Goal: Information Seeking & Learning: Check status

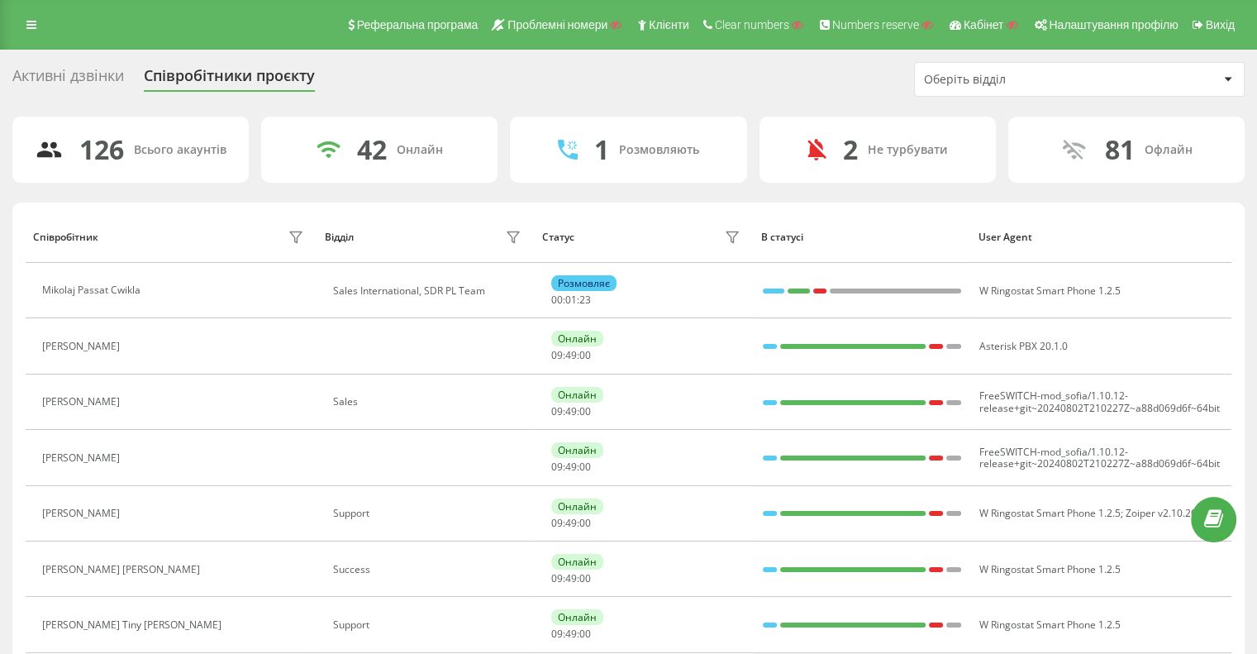
click at [706, 64] on div "Оберіть відділ" at bounding box center [1079, 79] width 329 height 33
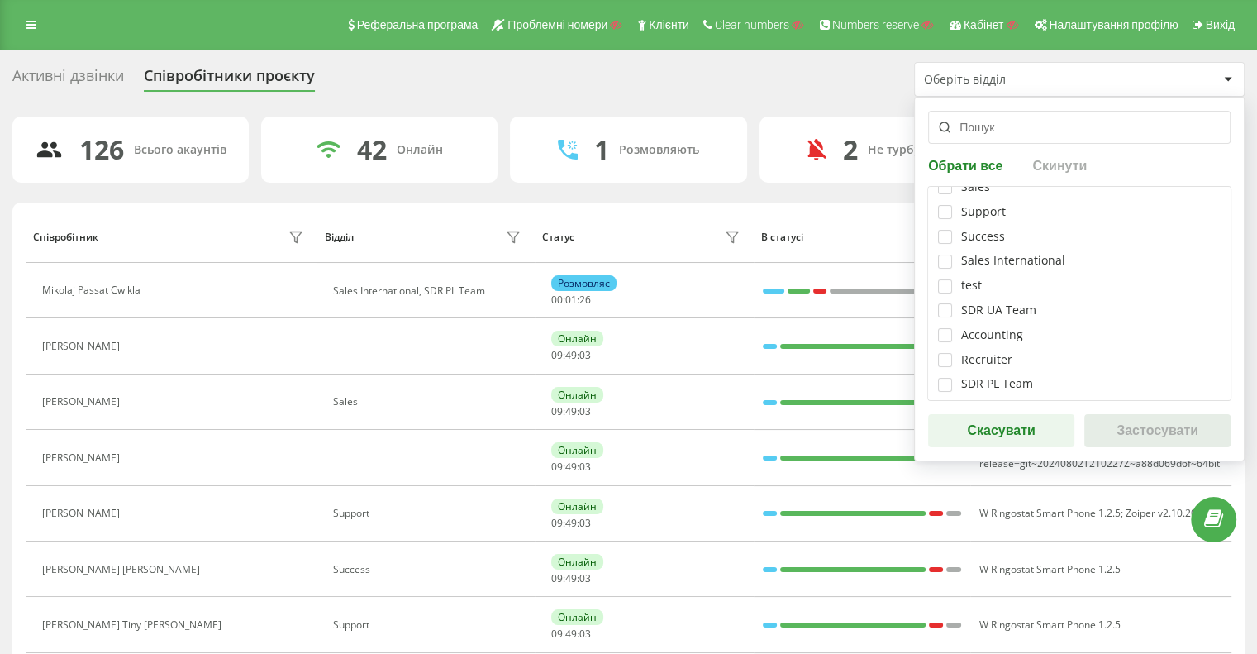
scroll to position [83, 0]
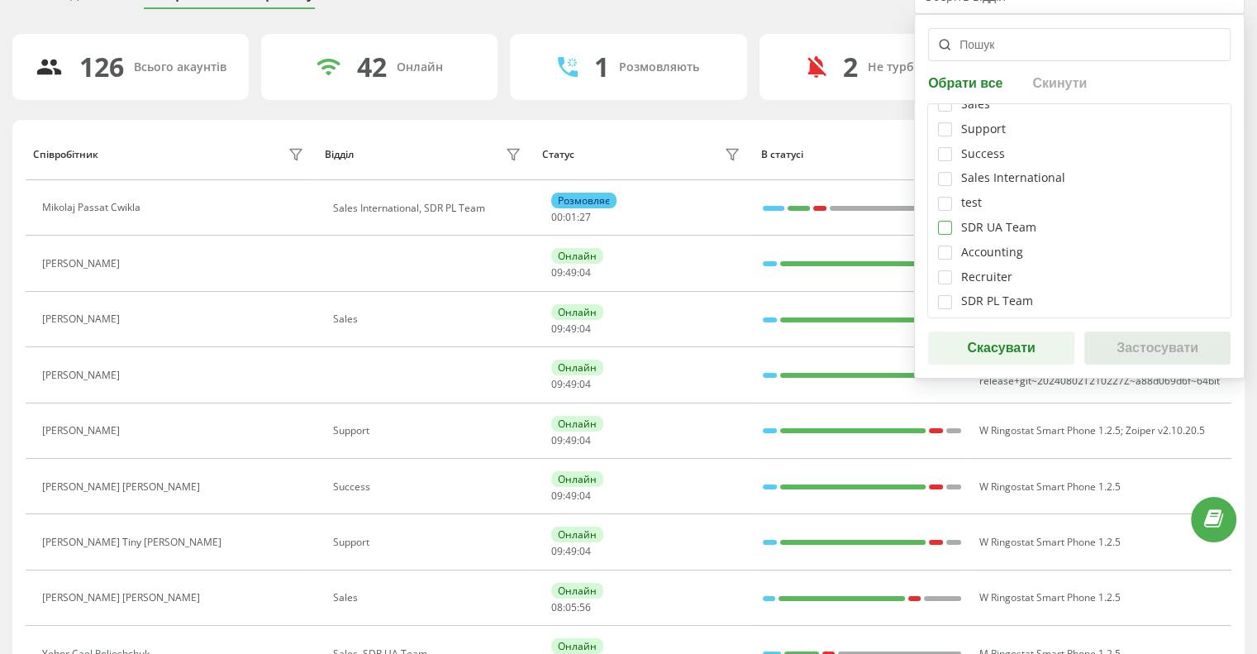
click at [706, 221] on label at bounding box center [945, 221] width 14 height 0
checkbox input "true"
click at [706, 353] on button "Застосувати" at bounding box center [1157, 347] width 146 height 33
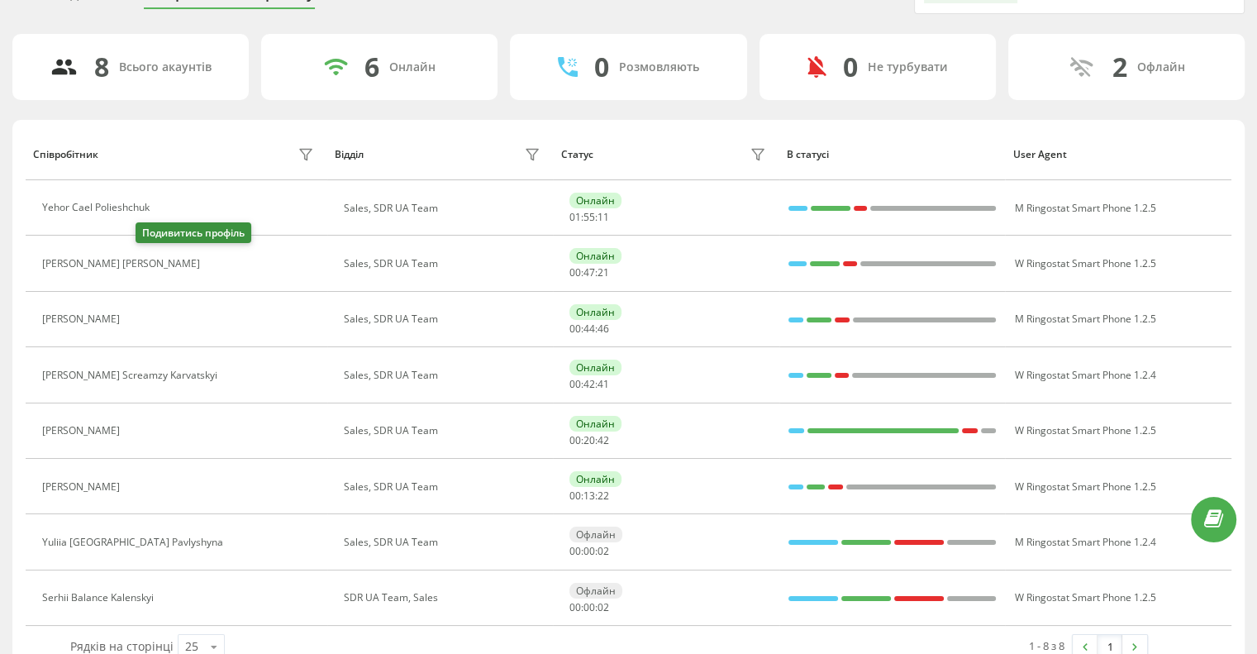
click at [218, 261] on icon at bounding box center [220, 263] width 4 height 8
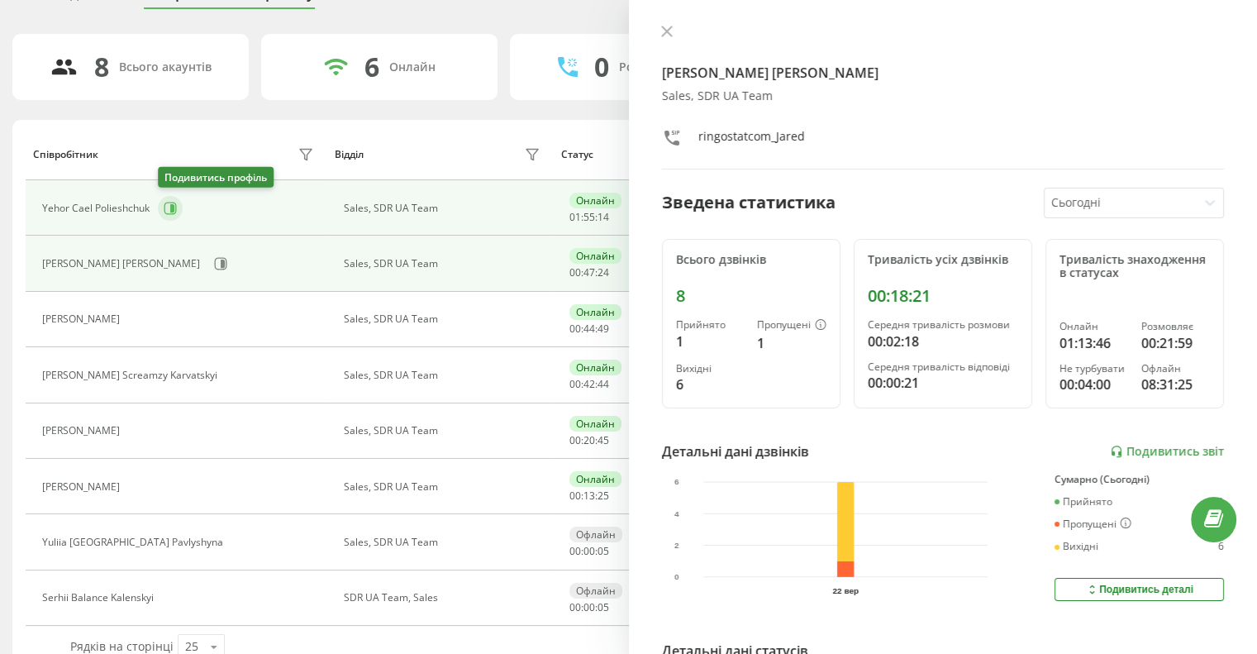
click at [169, 204] on icon at bounding box center [170, 208] width 13 height 13
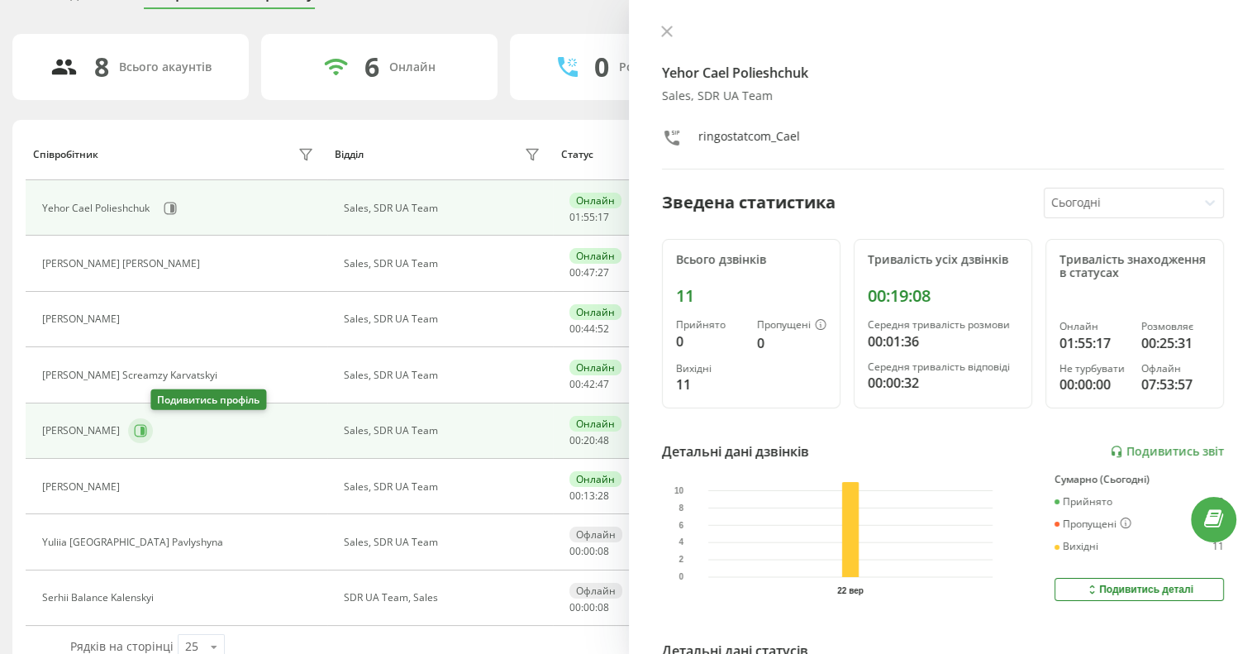
click at [147, 430] on icon at bounding box center [140, 430] width 13 height 13
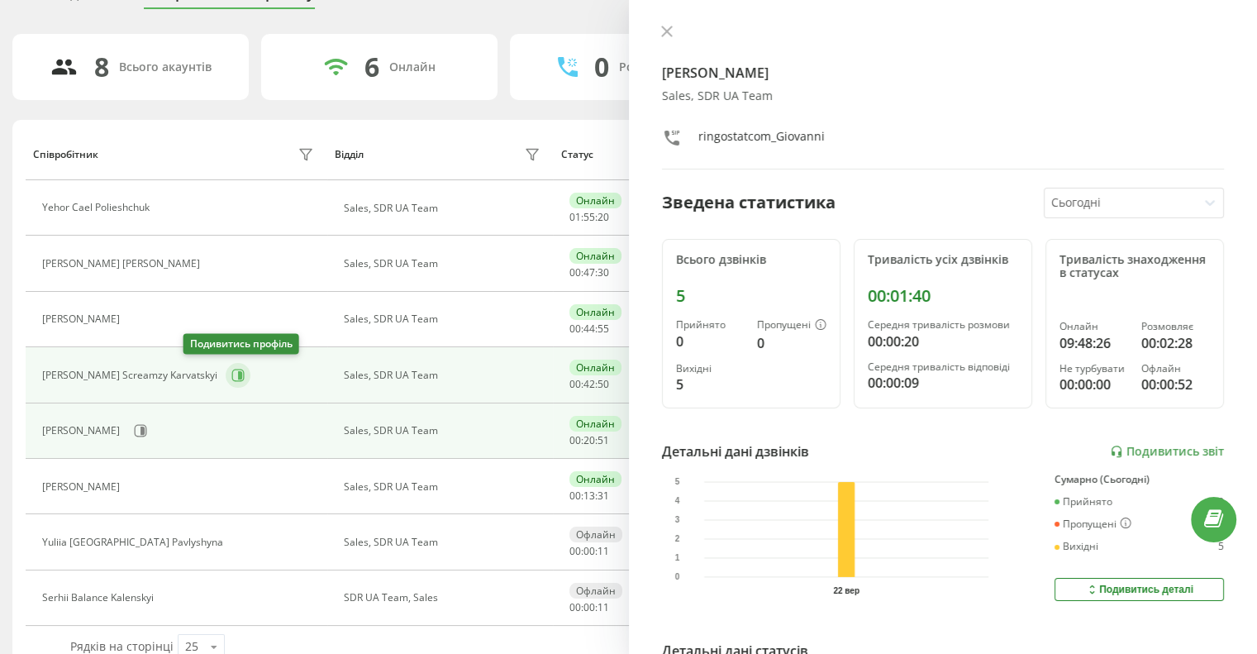
click at [238, 374] on icon at bounding box center [240, 375] width 4 height 8
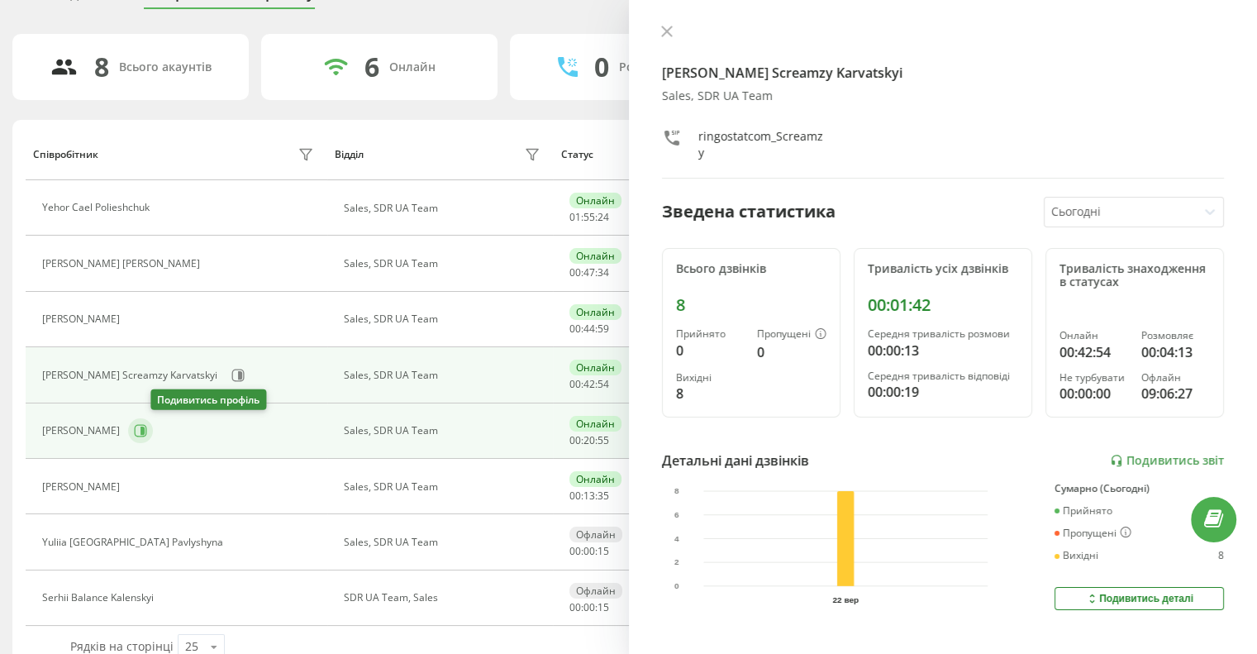
click at [147, 435] on icon at bounding box center [141, 431] width 12 height 12
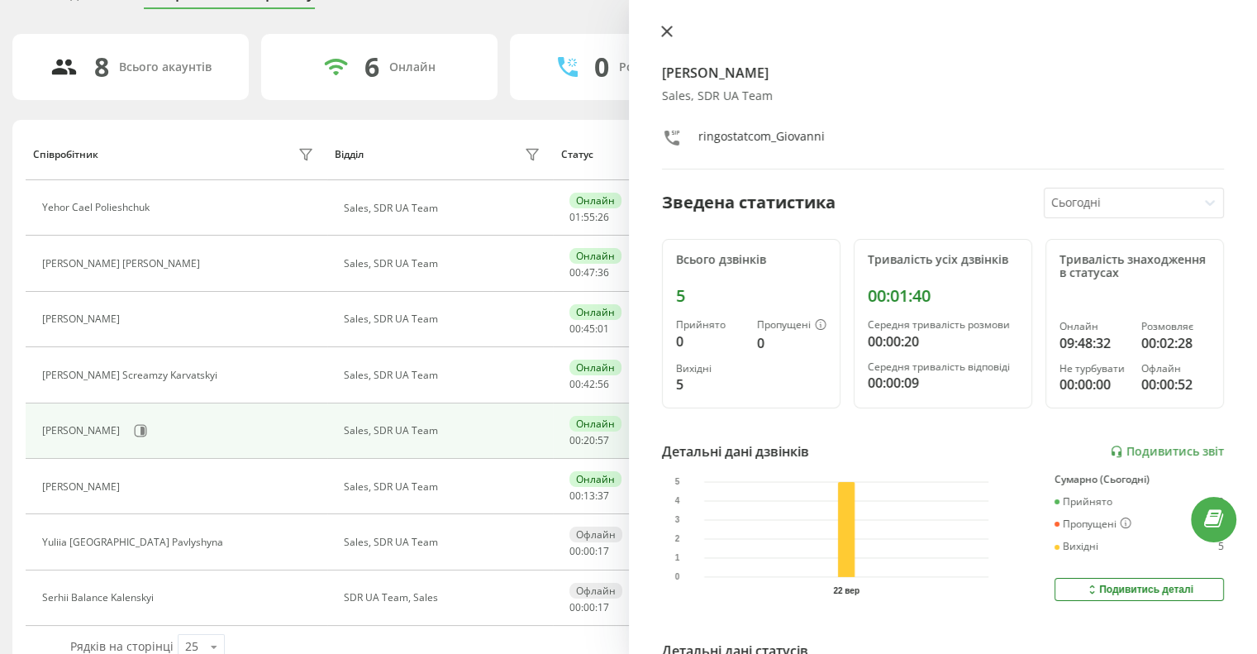
click at [656, 25] on button at bounding box center [666, 33] width 21 height 16
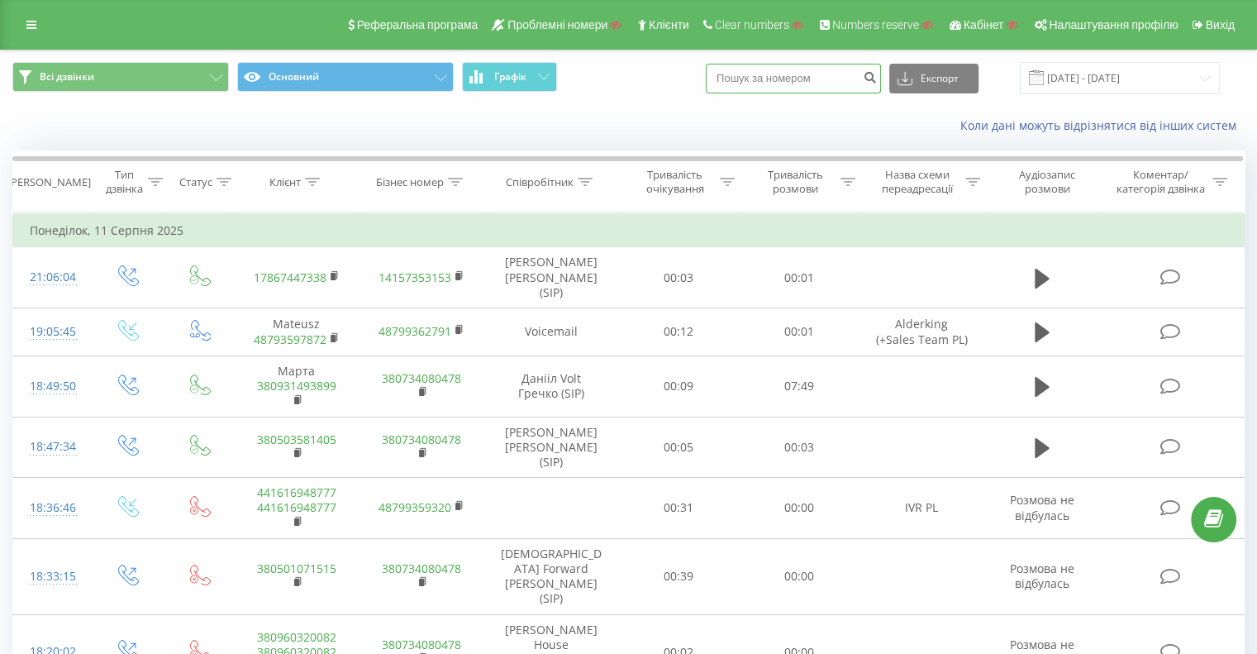
click at [813, 82] on input at bounding box center [793, 79] width 175 height 30
paste input "380673230916"
type input "380673230916"
click at [877, 79] on icon "submit" at bounding box center [870, 75] width 14 height 10
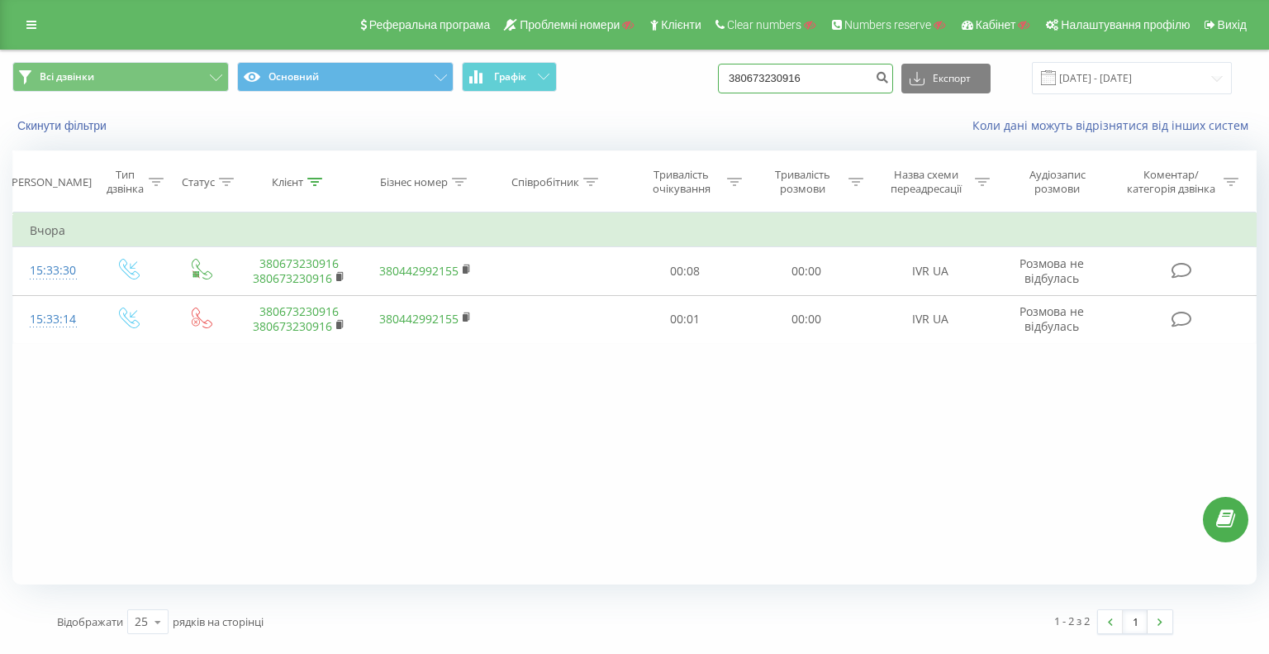
drag, startPoint x: 800, startPoint y: 91, endPoint x: 566, endPoint y: 79, distance: 234.2
click at [608, 82] on div "Всі дзвінки Основний Графік 380673230916 Експорт .csv .xls .xlsx 22.06.2025 - 2…" at bounding box center [634, 78] width 1245 height 32
drag, startPoint x: 831, startPoint y: 76, endPoint x: 617, endPoint y: 60, distance: 214.6
click at [621, 57] on div "Основний Основний Графік 380673230916 Експорт .csv .xls .xlsx 22.06.2025 - 22.0…" at bounding box center [635, 77] width 1268 height 55
paste input "78"
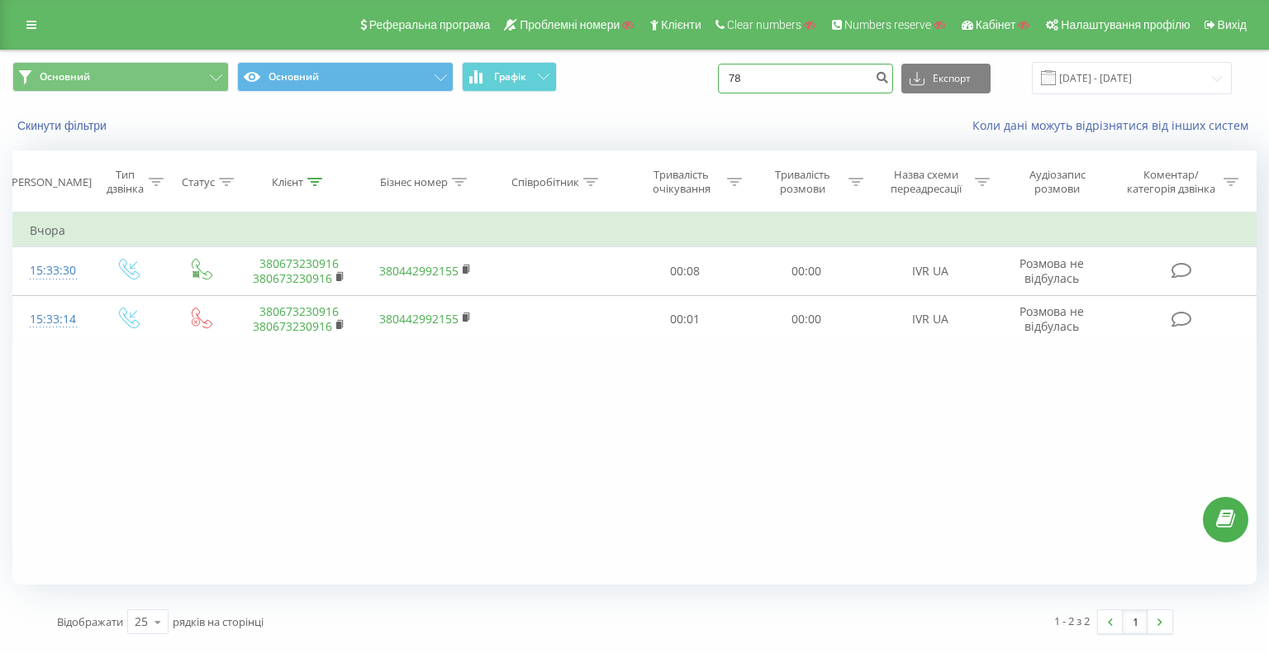
drag, startPoint x: 664, startPoint y: 70, endPoint x: 666, endPoint y: 79, distance: 8.4
click at [579, 59] on div "Основний Основний Графік 78 Експорт .csv .xls .xlsx 22.06.2025 - 22.09.2025" at bounding box center [635, 77] width 1268 height 55
paste input "380990808884"
type input "380990808884"
click at [889, 73] on icon "submit" at bounding box center [882, 75] width 14 height 10
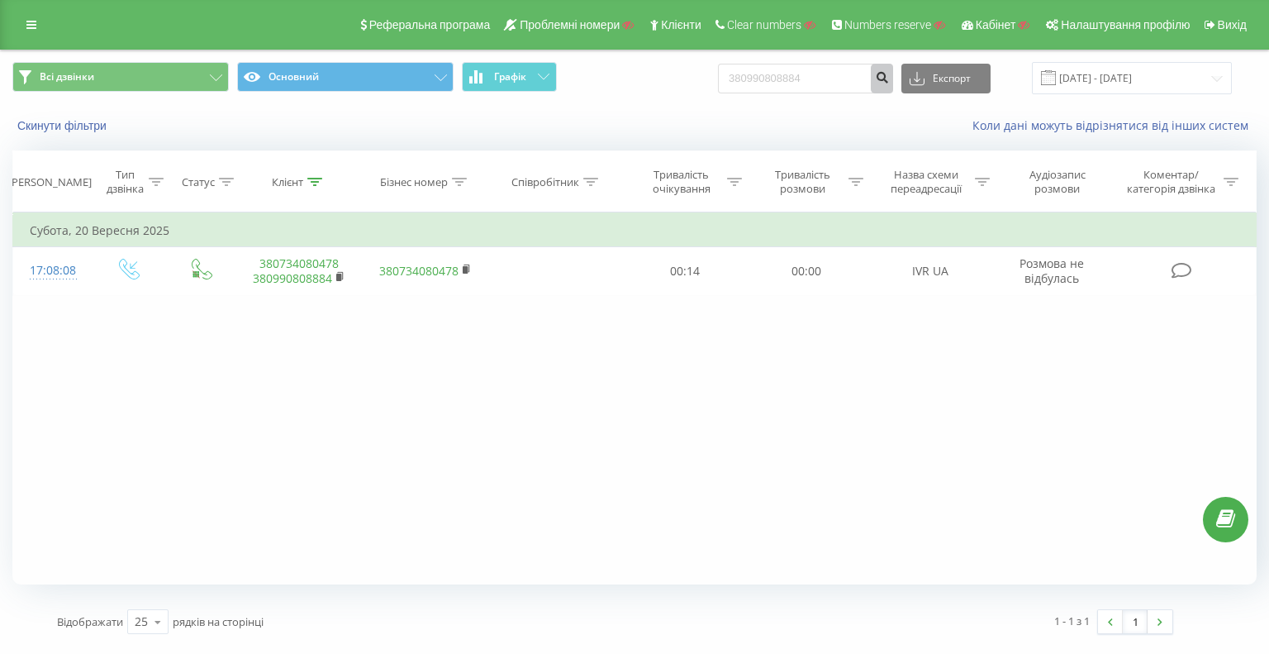
click at [889, 77] on icon "submit" at bounding box center [882, 75] width 14 height 10
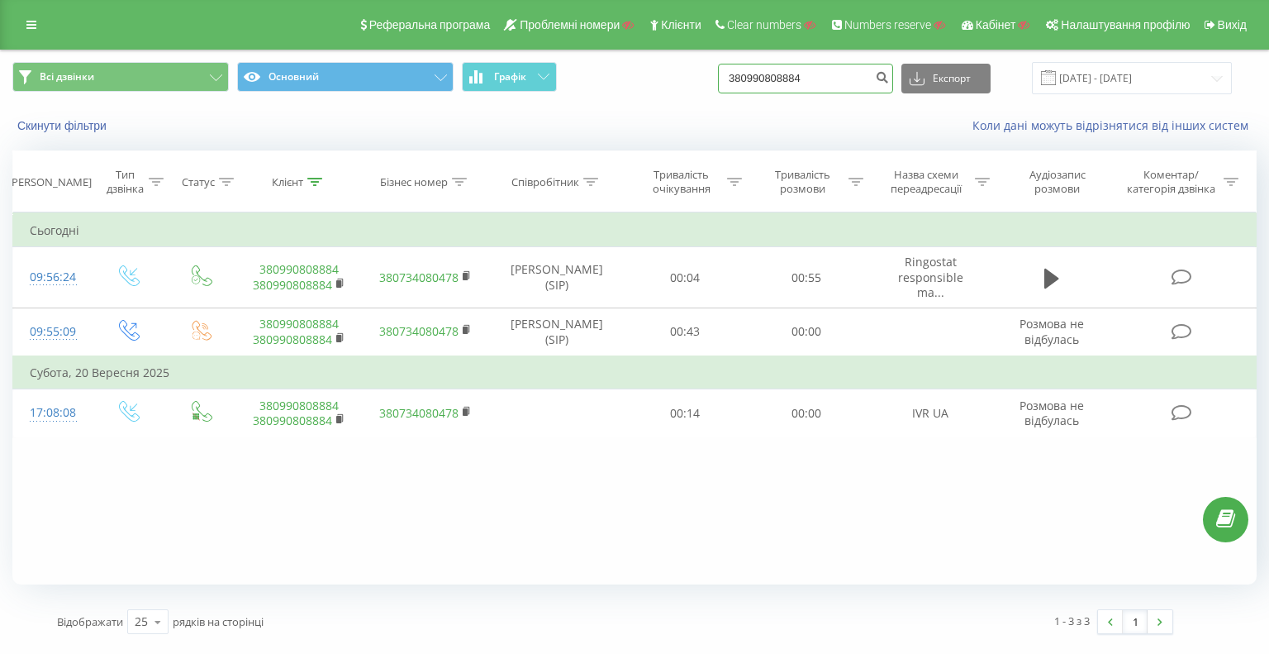
drag, startPoint x: 781, startPoint y: 78, endPoint x: 593, endPoint y: 80, distance: 187.6
click at [588, 79] on div "Всі дзвінки Основний Графік 380990808884 Експорт .csv .xls .xlsx 22.06.2025 - 2…" at bounding box center [634, 78] width 1245 height 32
paste input "77003373432"
type input "77003373432"
click at [889, 79] on icon "submit" at bounding box center [882, 75] width 14 height 10
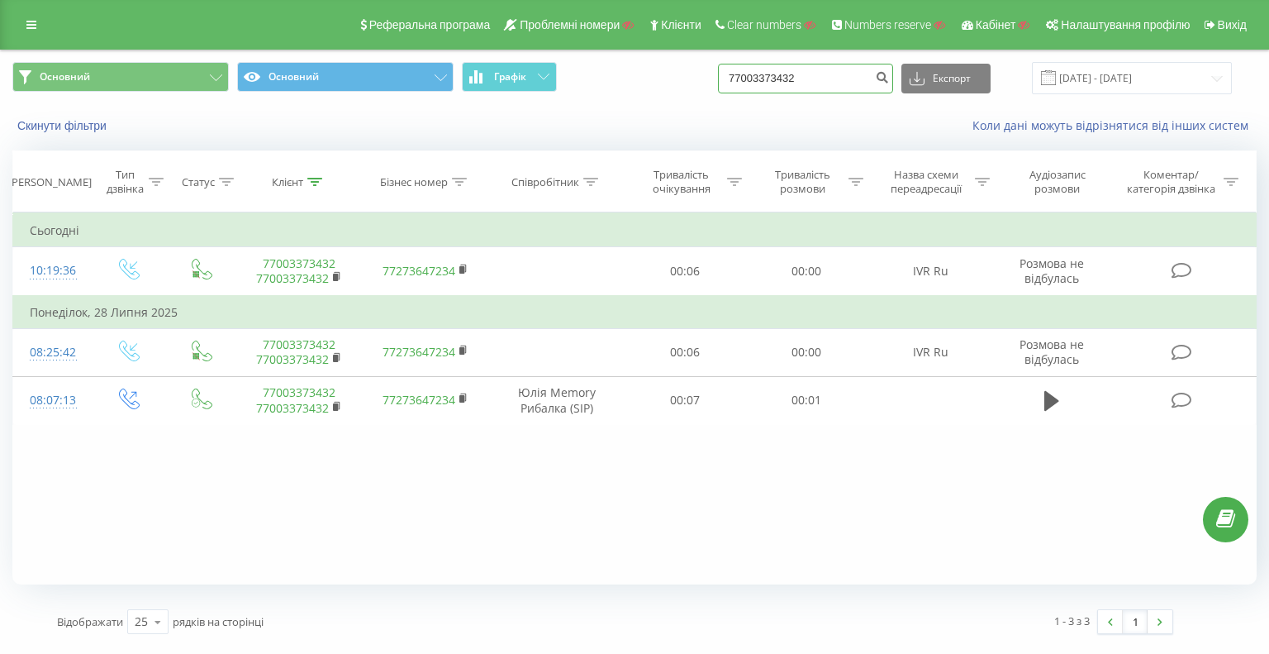
drag, startPoint x: 843, startPoint y: 81, endPoint x: 586, endPoint y: 88, distance: 257.1
click at [700, 80] on div "Основний Основний Графік 77003373432 Експорт .csv .xls .xlsx 22.06.2025 - 22.09…" at bounding box center [634, 78] width 1245 height 32
click at [889, 77] on icon "submit" at bounding box center [882, 75] width 14 height 10
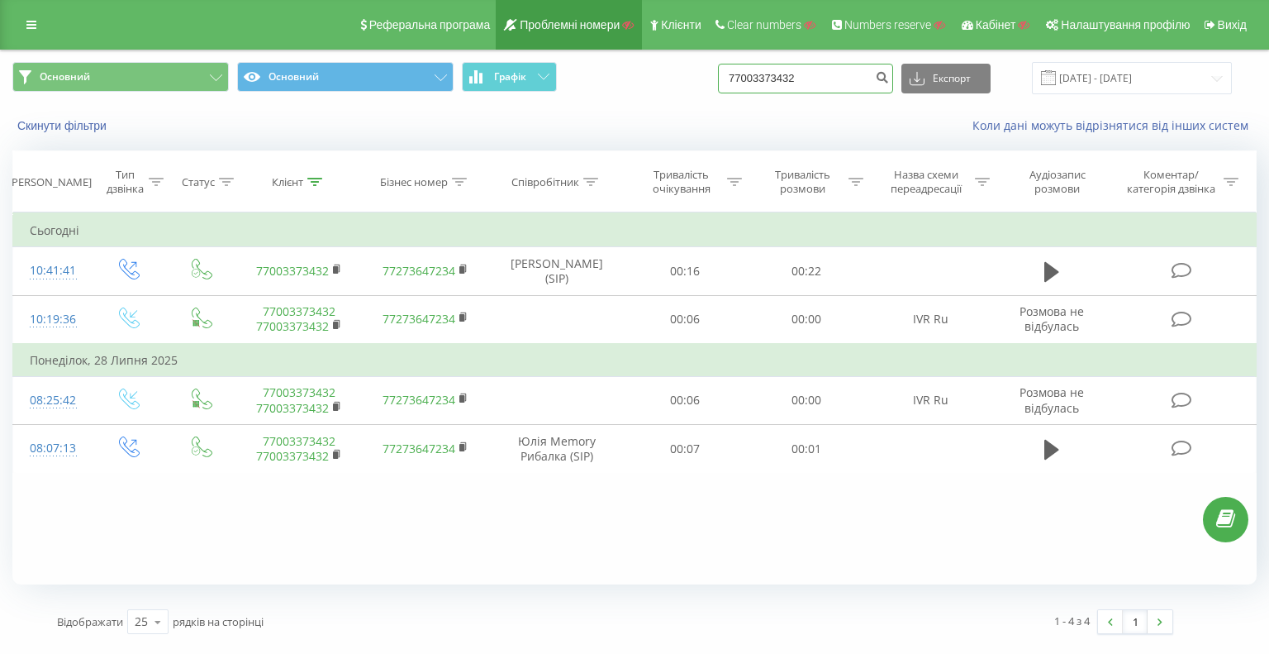
drag, startPoint x: 651, startPoint y: 50, endPoint x: 616, endPoint y: 45, distance: 35.9
click at [619, 45] on div "Реферальна програма Проблемні номери Клієнти Clear numbers Numbers reserve Кабі…" at bounding box center [634, 323] width 1269 height 646
paste input "380672242908"
type input "380672242908"
click at [889, 80] on icon "submit" at bounding box center [882, 75] width 14 height 10
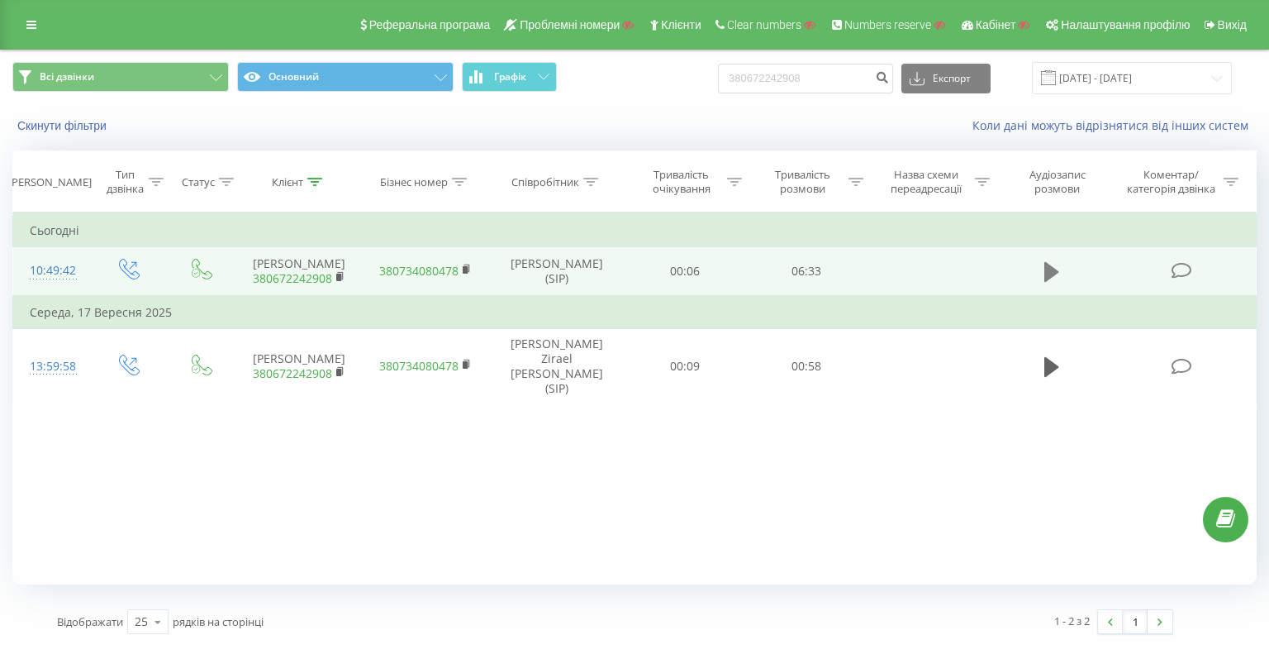
click at [1047, 274] on icon at bounding box center [1052, 272] width 15 height 20
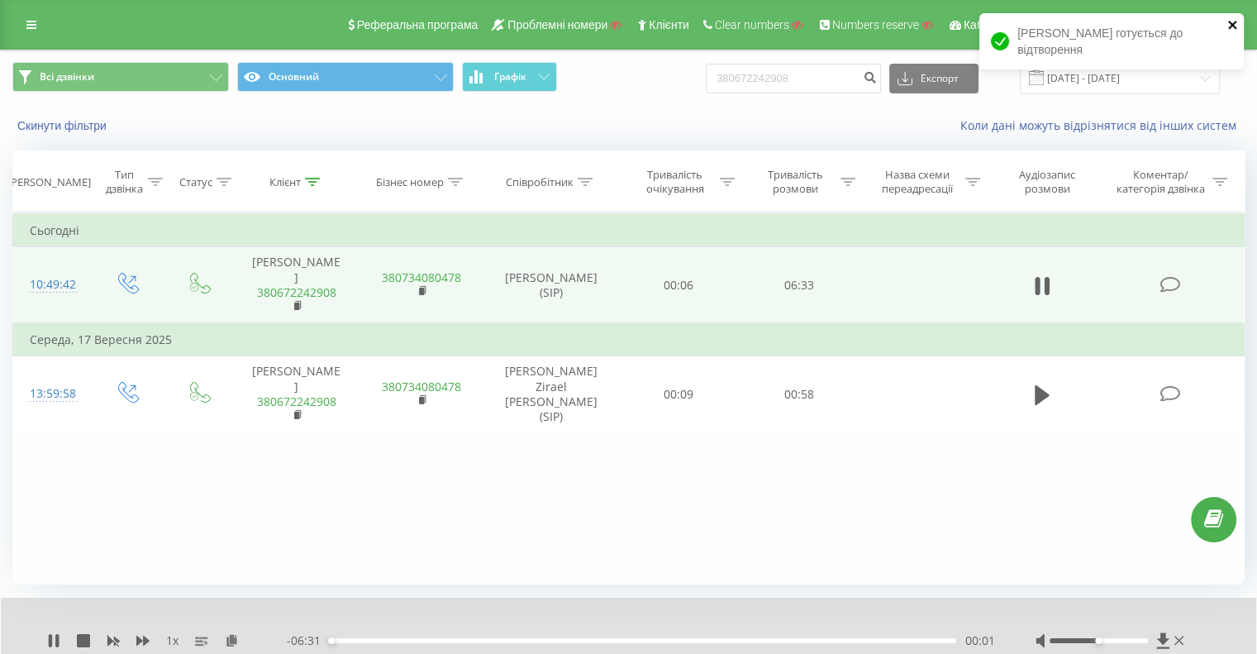
click at [1230, 24] on icon "close" at bounding box center [1232, 25] width 8 height 8
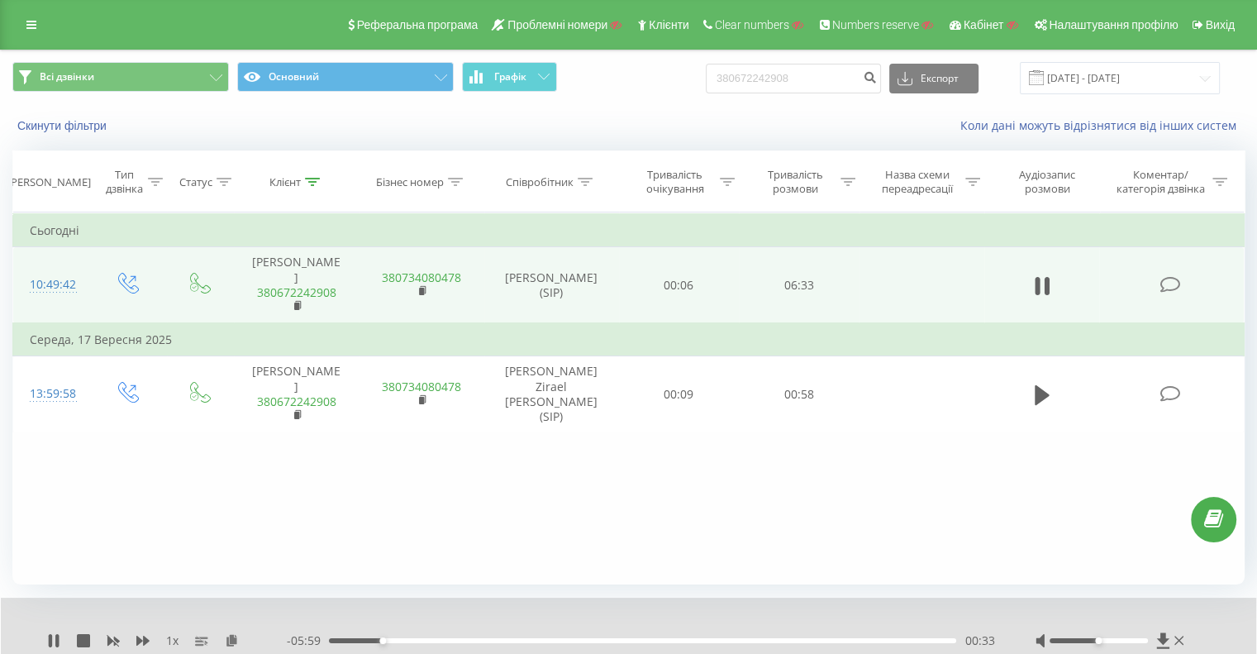
click at [43, 640] on div "1 x - 05:59 00:33 00:33" at bounding box center [628, 629] width 1255 height 64
click at [50, 644] on icon at bounding box center [50, 640] width 3 height 13
click at [1037, 276] on icon at bounding box center [1042, 286] width 15 height 20
drag, startPoint x: 809, startPoint y: 629, endPoint x: 816, endPoint y: 640, distance: 13.8
click at [812, 631] on div "1 x - 05:58 00:35 00:35" at bounding box center [628, 629] width 1255 height 64
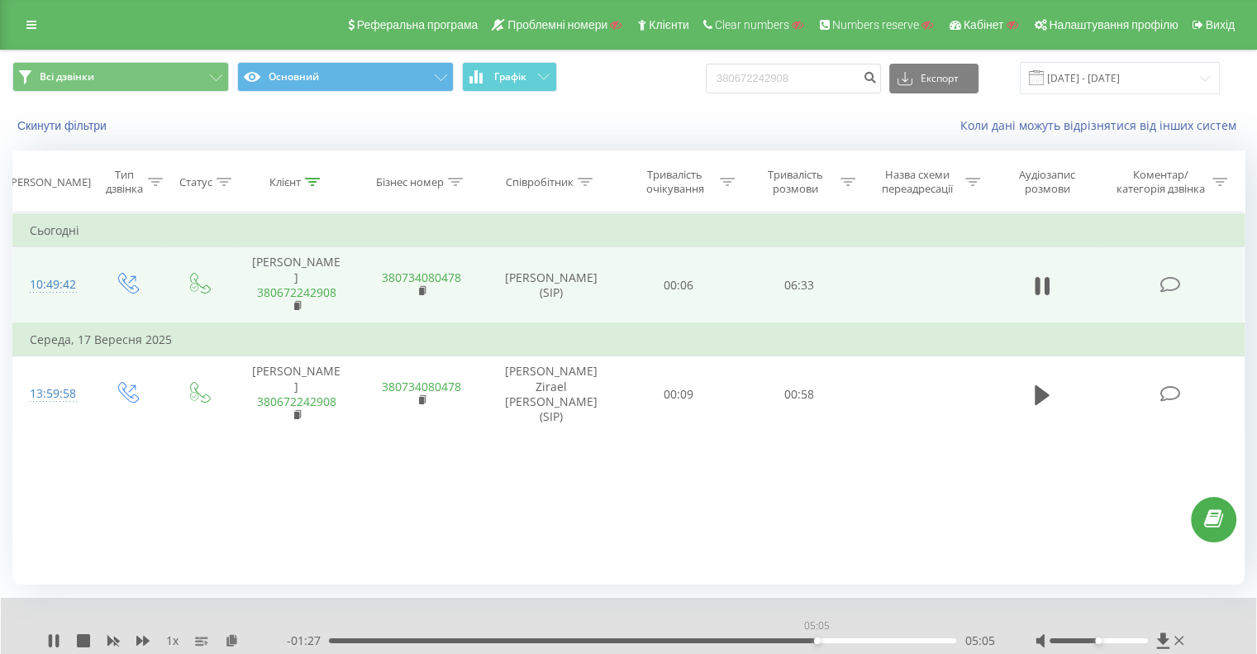
click at [817, 641] on div "05:05" at bounding box center [642, 640] width 627 height 5
click at [834, 640] on div "05:13" at bounding box center [642, 640] width 627 height 5
click at [842, 640] on div "05:21" at bounding box center [642, 640] width 627 height 5
click at [849, 640] on div "05:21" at bounding box center [642, 640] width 627 height 5
click at [859, 640] on div "05:26" at bounding box center [642, 640] width 627 height 5
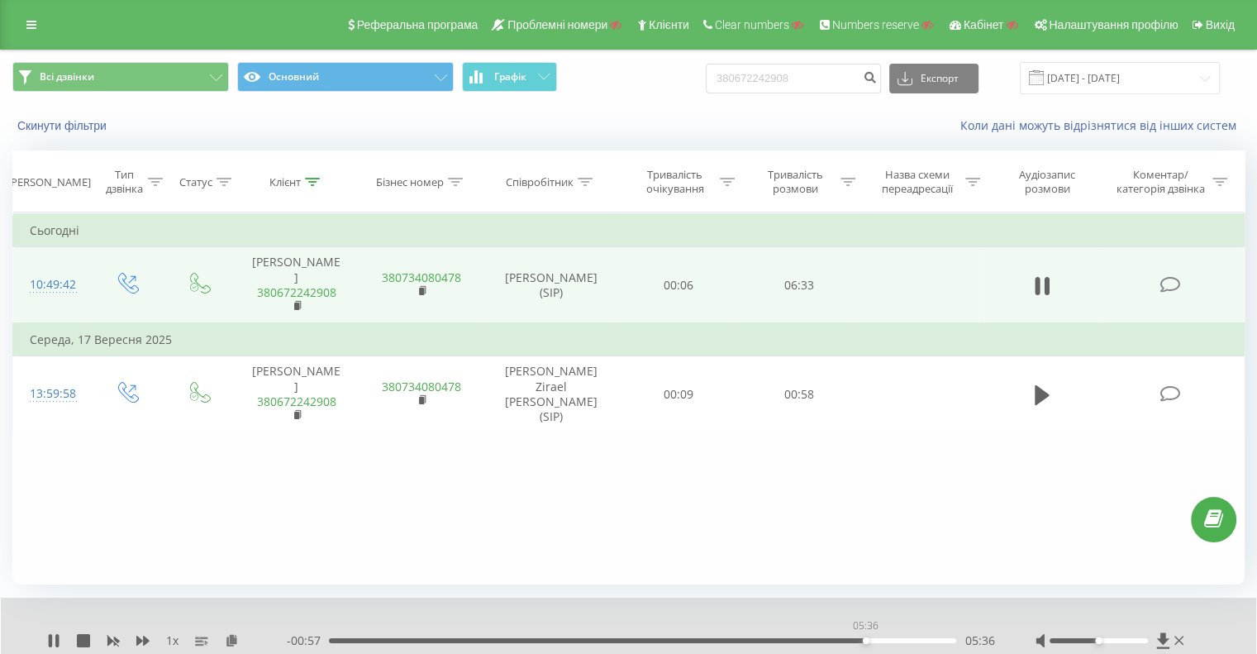
click at [866, 640] on div "05:36" at bounding box center [642, 640] width 627 height 5
click at [873, 640] on div "05:36" at bounding box center [642, 640] width 627 height 5
click at [888, 638] on div "05:45" at bounding box center [642, 640] width 627 height 5
click at [896, 640] on div "05:51" at bounding box center [642, 640] width 627 height 5
click at [56, 640] on icon at bounding box center [56, 640] width 3 height 13
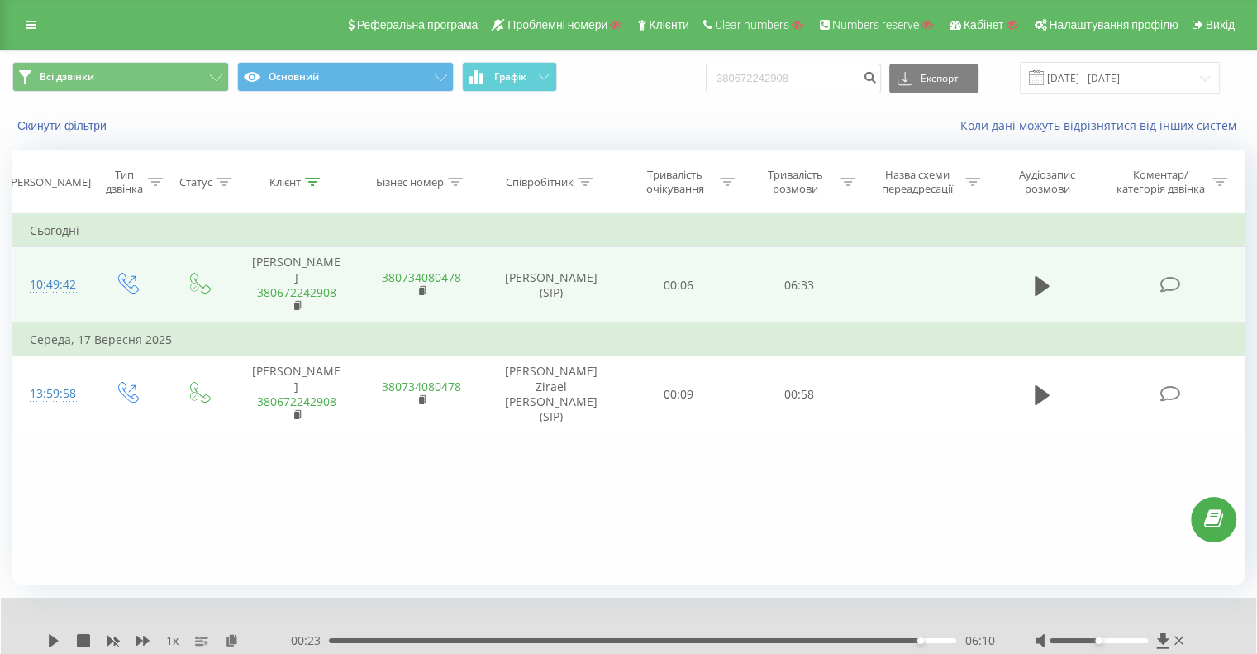
click at [56, 640] on icon at bounding box center [54, 640] width 10 height 13
click at [56, 640] on icon at bounding box center [56, 640] width 3 height 13
drag, startPoint x: 826, startPoint y: 79, endPoint x: 512, endPoint y: 47, distance: 316.4
click at [551, 55] on div "Всі дзвінки Основний Графік 380672242908 Експорт .csv .xls .xlsx 22.06.2025 - 2…" at bounding box center [628, 77] width 1255 height 55
paste input "639366545942"
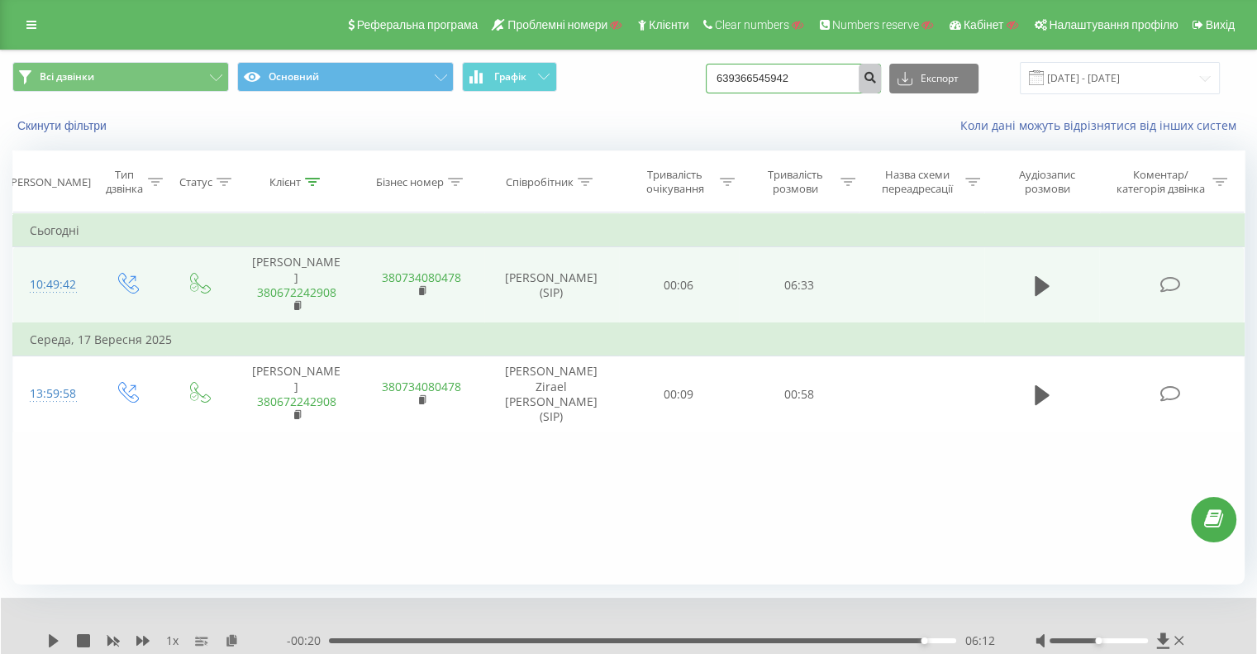
type input "639366545942"
click at [881, 73] on button "submit" at bounding box center [870, 79] width 22 height 30
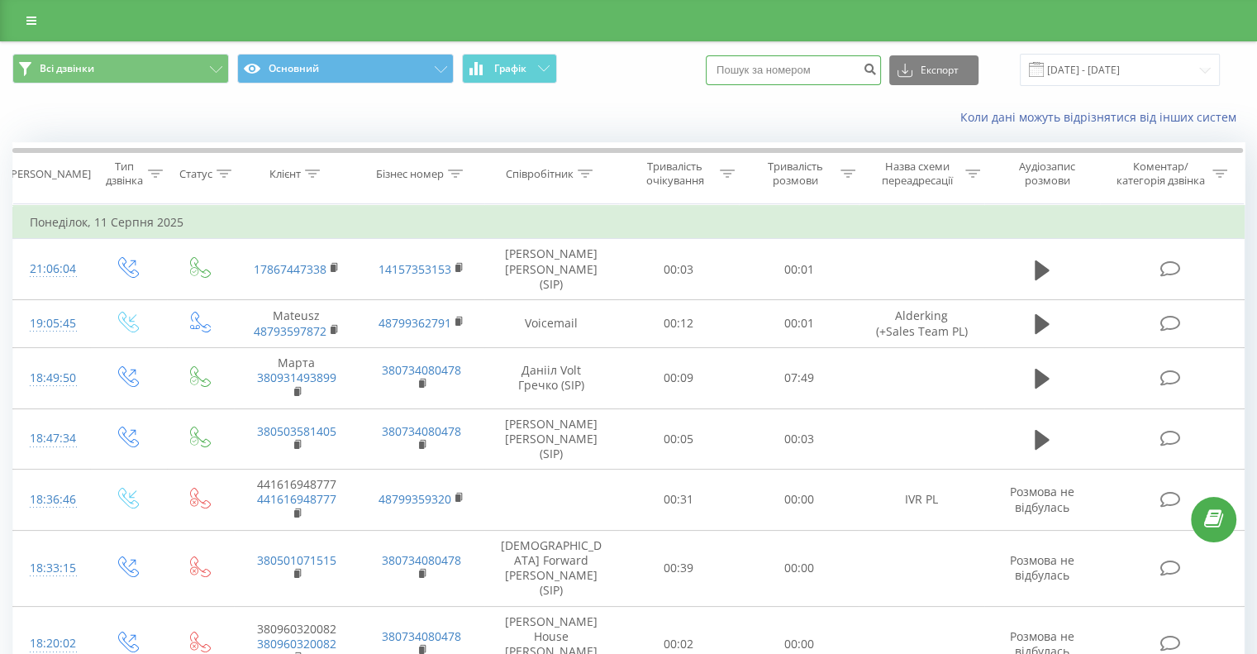
click at [788, 69] on input at bounding box center [793, 70] width 175 height 30
paste input "380507691852"
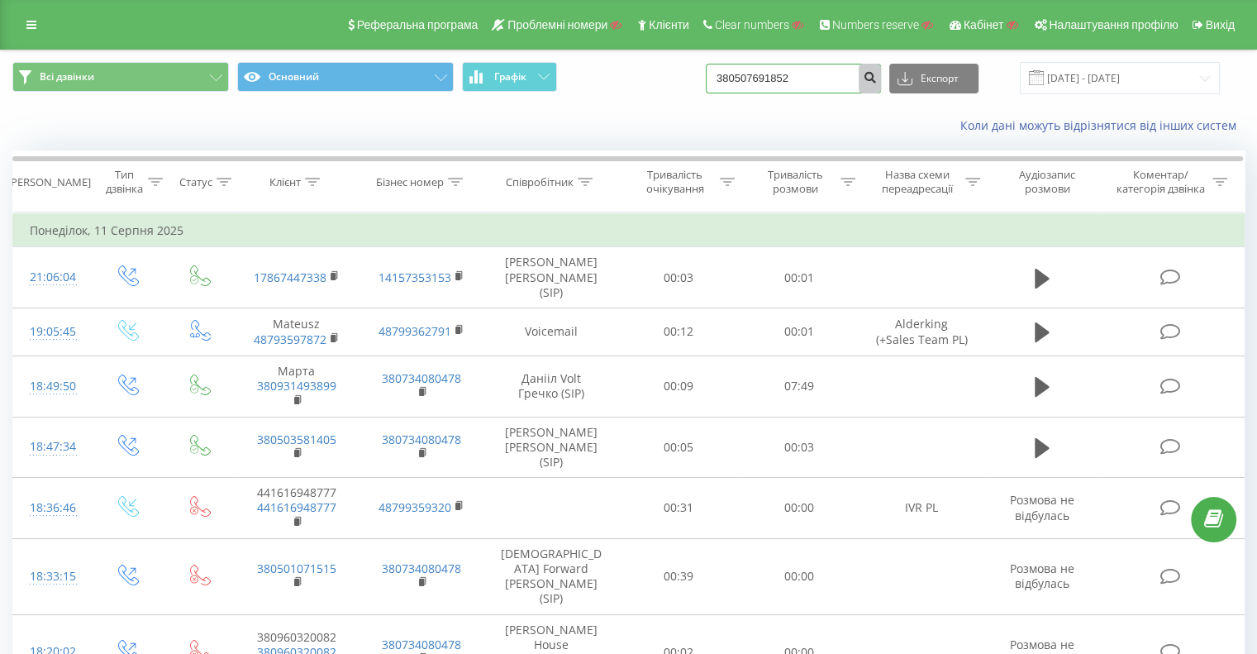
type input "380507691852"
click at [877, 79] on icon "submit" at bounding box center [870, 75] width 14 height 10
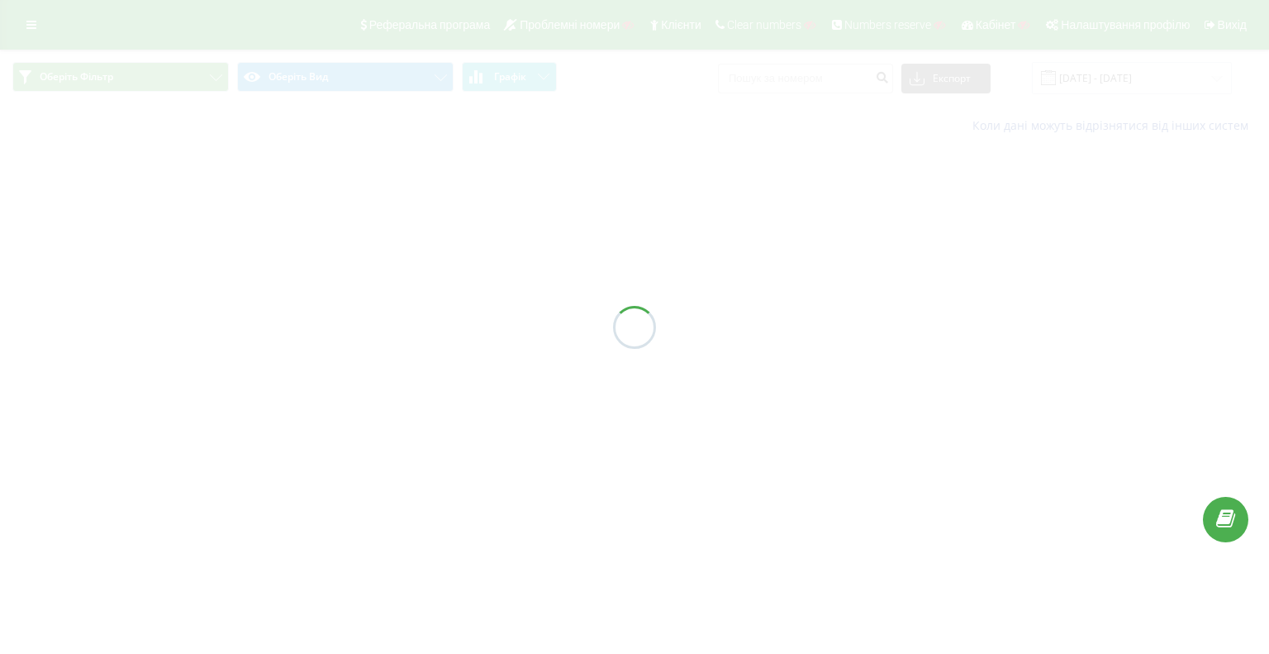
click at [38, 20] on div at bounding box center [634, 327] width 1269 height 654
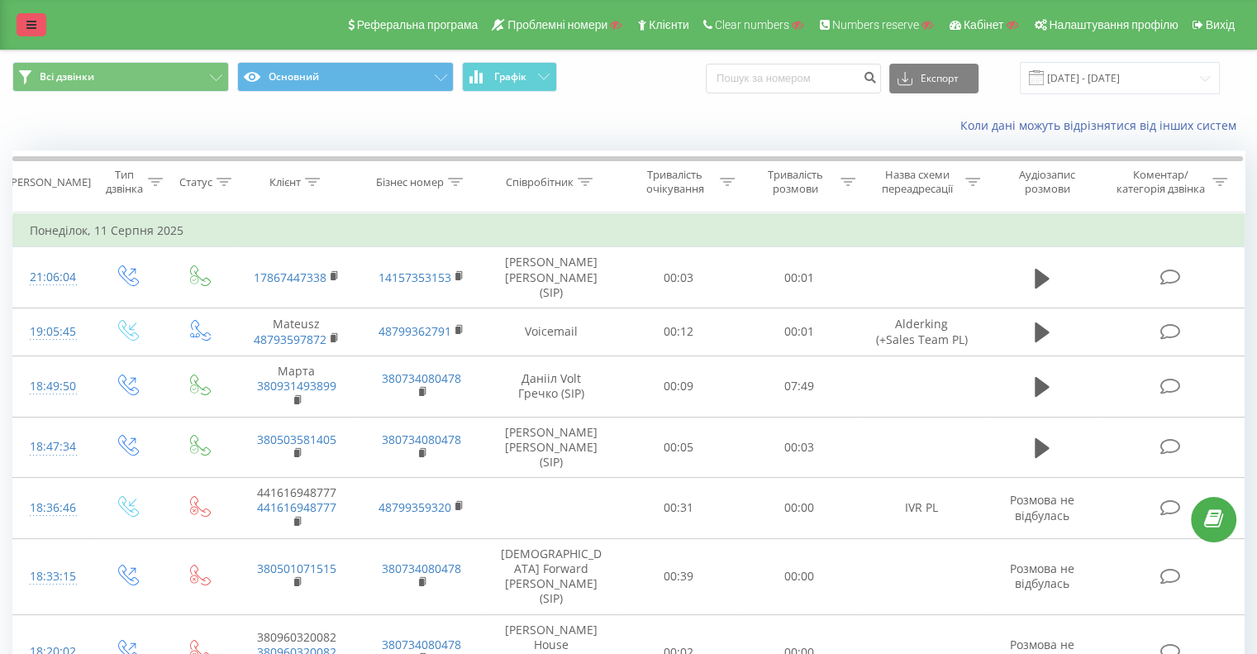
click at [31, 31] on icon at bounding box center [31, 25] width 10 height 12
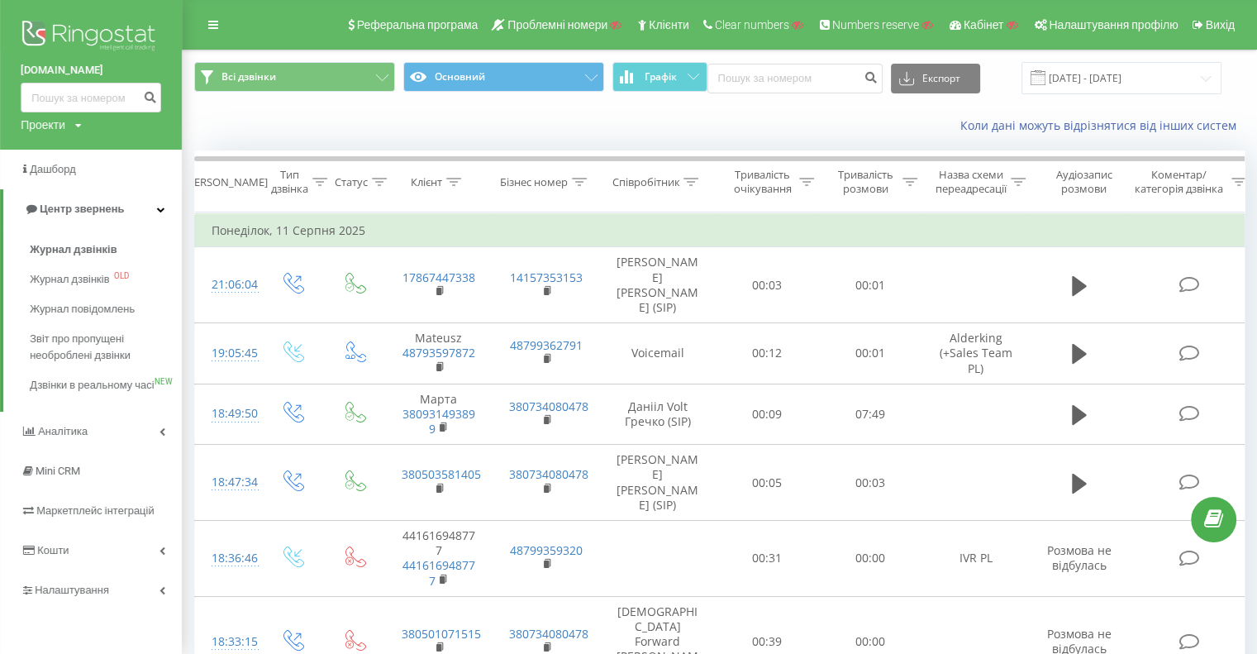
click at [66, 125] on div "Проекти Пошук" at bounding box center [51, 125] width 61 height 17
click at [69, 164] on div "Пошук" at bounding box center [91, 150] width 141 height 34
click at [69, 159] on input "text" at bounding box center [67, 150] width 83 height 24
paste input "edisonauto"
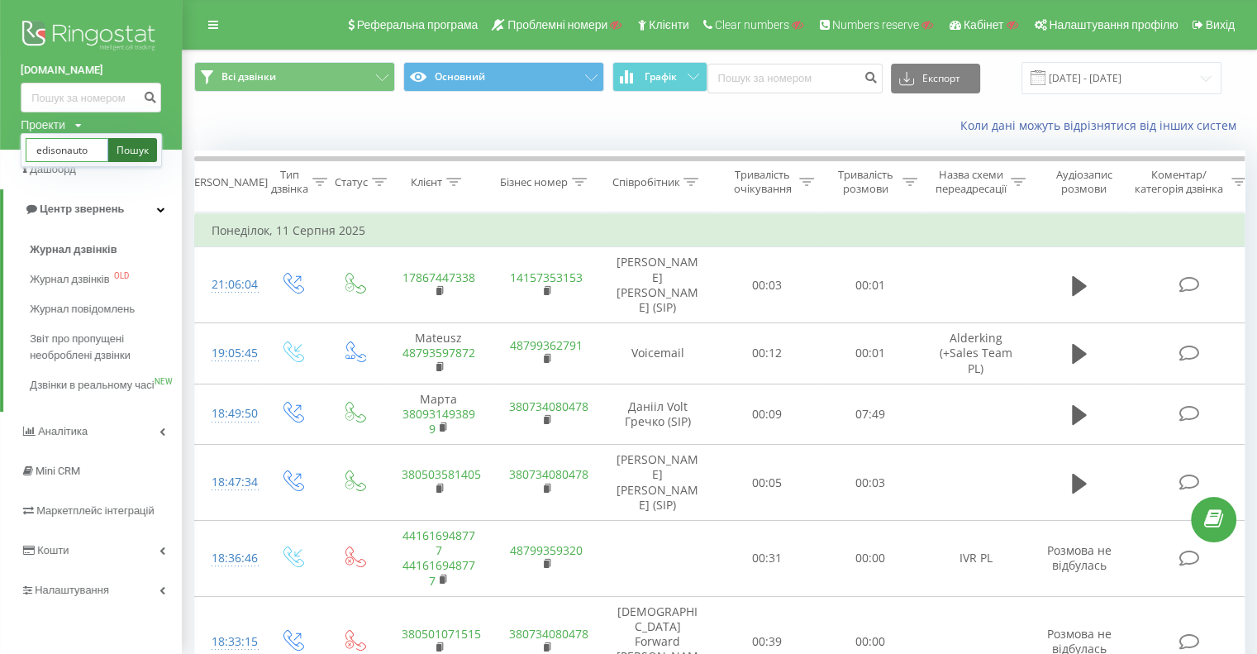
type input "edisonauto"
click at [143, 154] on link "Пошук" at bounding box center [132, 150] width 49 height 24
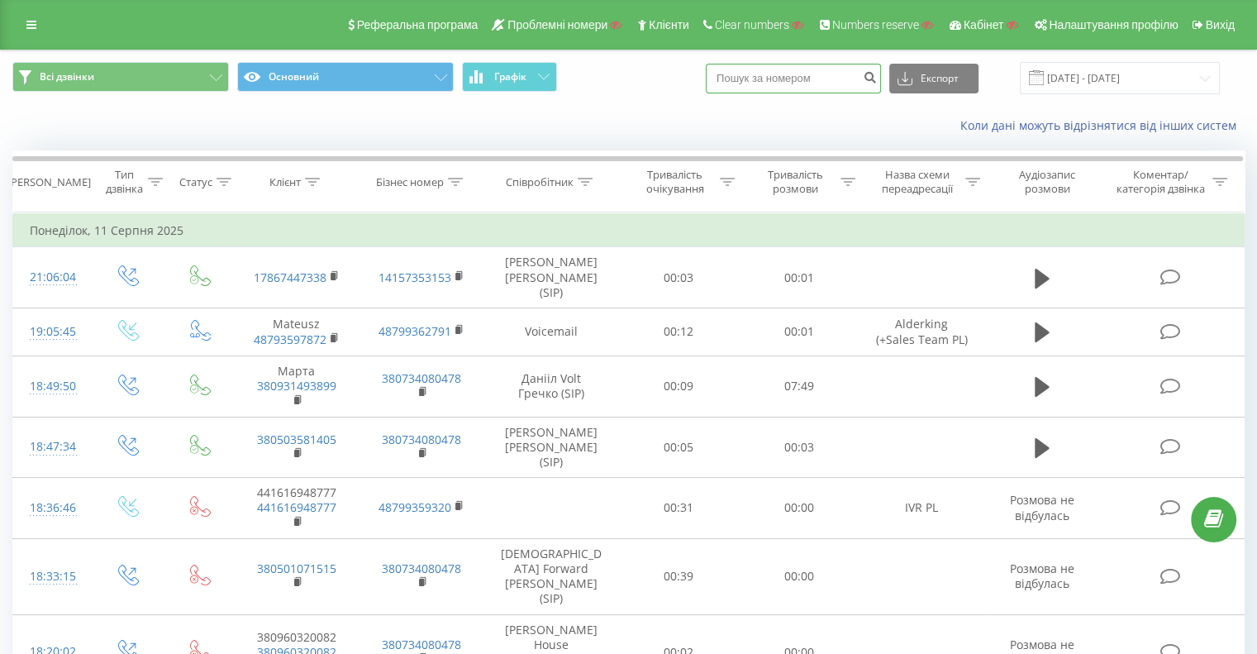
click at [795, 82] on input at bounding box center [793, 79] width 175 height 30
paste input "380630269008"
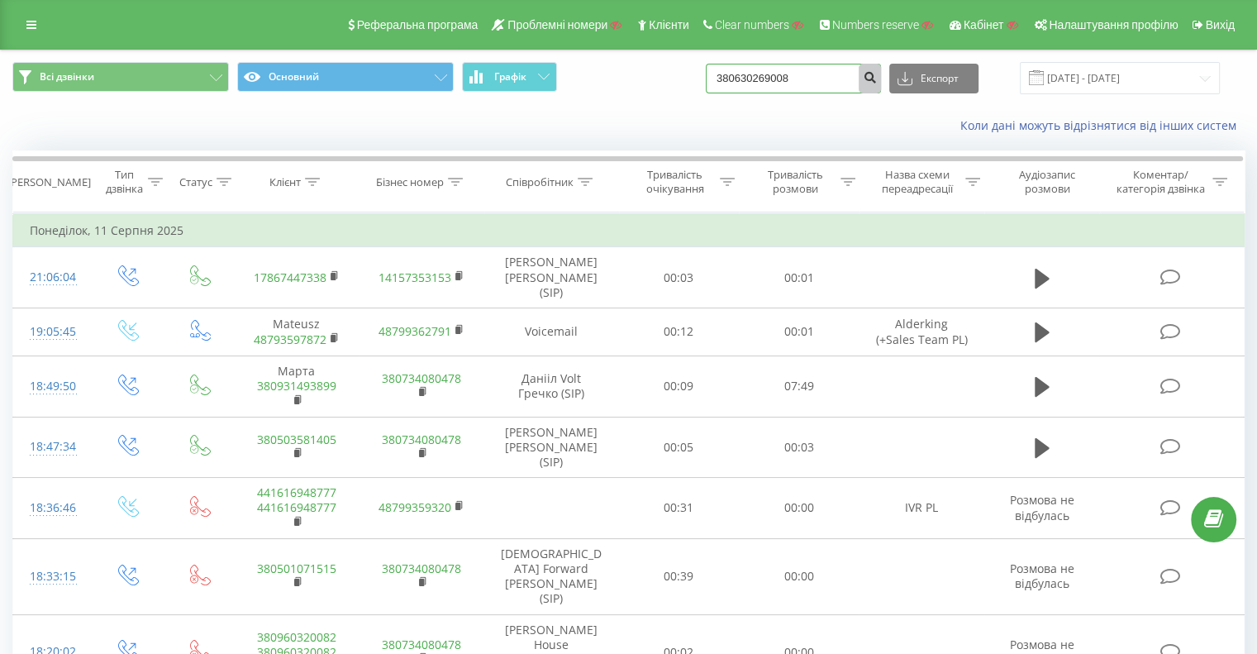
type input "380630269008"
click at [877, 72] on icon "submit" at bounding box center [870, 75] width 14 height 10
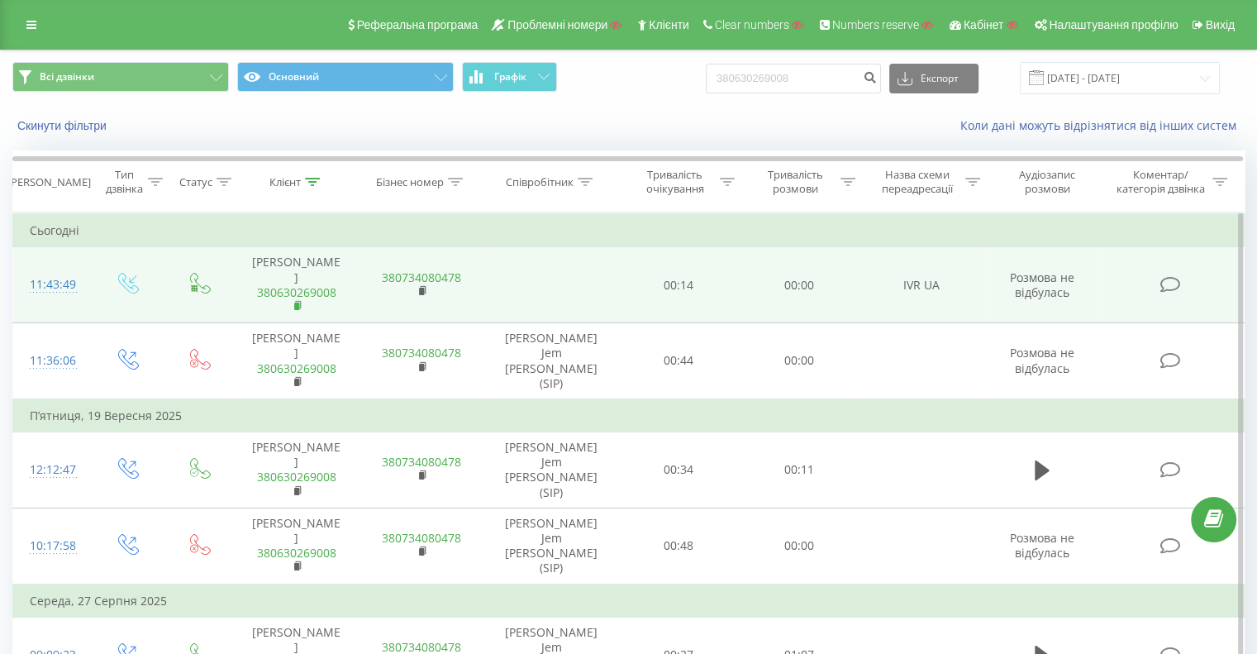
click at [294, 300] on icon at bounding box center [298, 306] width 9 height 12
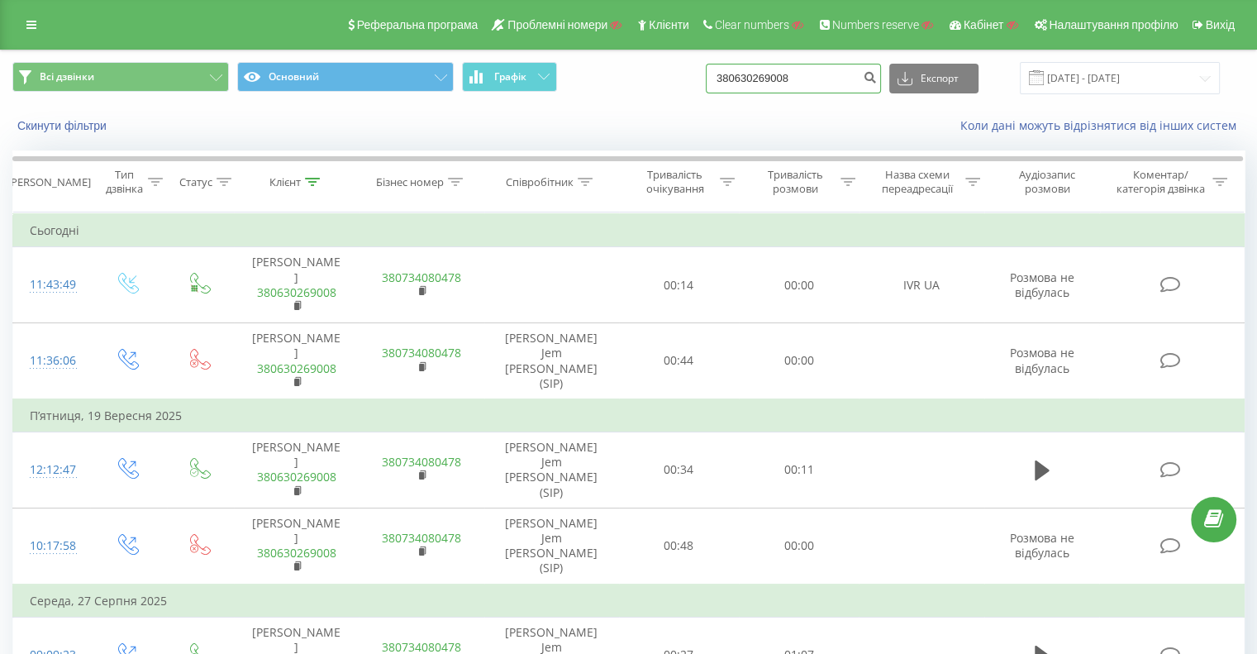
drag, startPoint x: 783, startPoint y: 77, endPoint x: 721, endPoint y: 70, distance: 62.3
click at [734, 72] on input "380630269008" at bounding box center [793, 79] width 175 height 30
paste input "77019915013"
type input "77019915013"
click at [876, 81] on button "submit" at bounding box center [870, 79] width 22 height 30
